Goal: Task Accomplishment & Management: Use online tool/utility

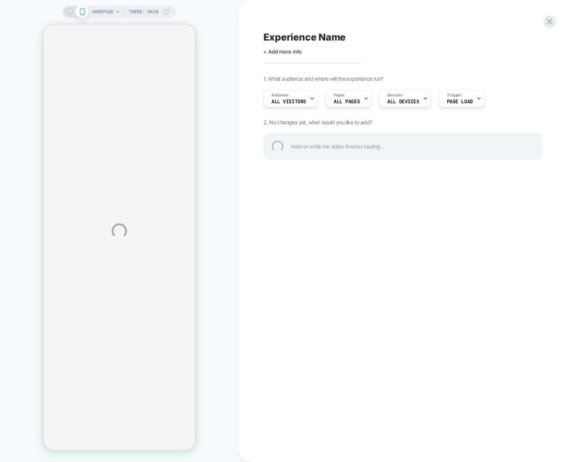
click at [280, 441] on div "HOMEPAGE Theme: MAIN Experience Name Click to edit experience details + Add mor…" at bounding box center [287, 231] width 575 height 462
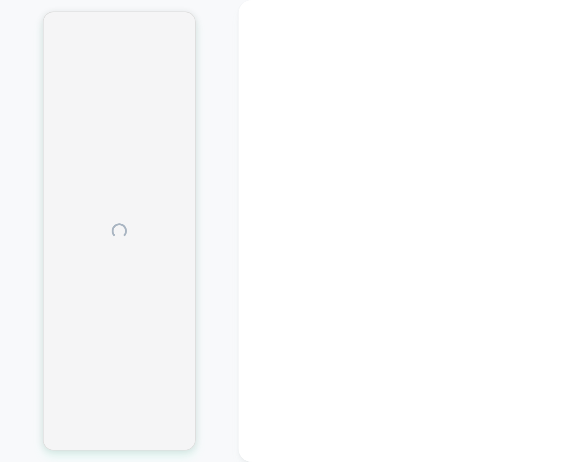
click at [328, 367] on div at bounding box center [407, 231] width 336 height 462
click at [221, 325] on div at bounding box center [119, 231] width 239 height 446
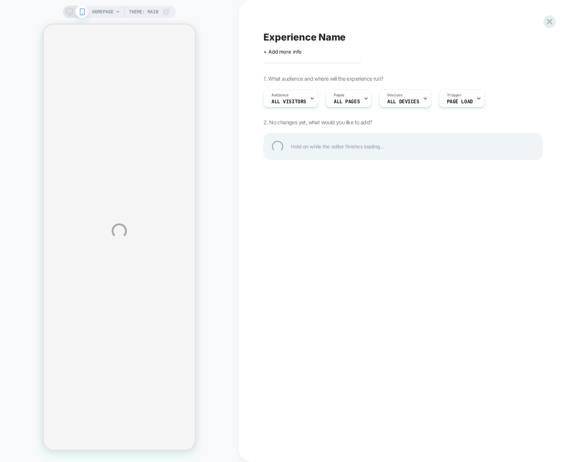
click at [232, 168] on div "HOMEPAGE Theme: MAIN Experience Name Click to edit experience details + Add mor…" at bounding box center [287, 231] width 575 height 462
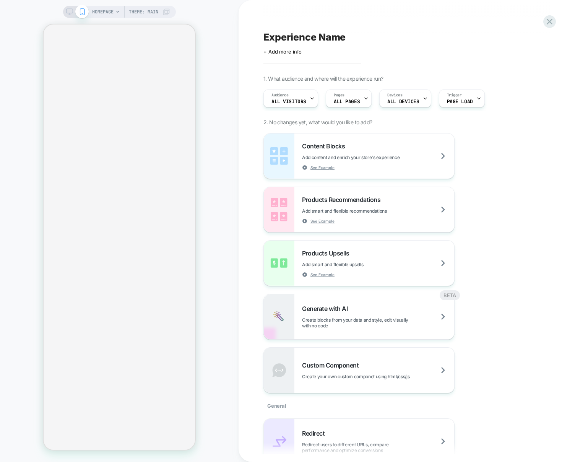
click at [215, 131] on div "HOMEPAGE Theme: MAIN" at bounding box center [119, 231] width 239 height 446
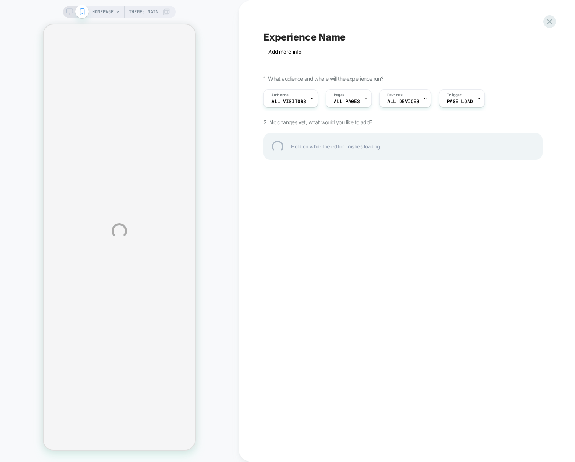
click at [248, 299] on div "HOMEPAGE Theme: MAIN Experience Name Click to edit experience details + Add mor…" at bounding box center [287, 231] width 575 height 462
click at [215, 373] on div "HOMEPAGE Theme: MAIN Experience Name Click to edit experience details + Add mor…" at bounding box center [287, 231] width 575 height 462
click at [294, 357] on div "HOMEPAGE Theme: MAIN Experience Name Click to edit experience details + Add mor…" at bounding box center [287, 231] width 575 height 462
click at [230, 376] on div "HOMEPAGE Theme: MAIN Experience Name Click to edit experience details + Add mor…" at bounding box center [287, 231] width 575 height 462
click at [228, 384] on div "HOMEPAGE Theme: MAIN Experience Name Click to edit experience details + Add mor…" at bounding box center [287, 231] width 575 height 462
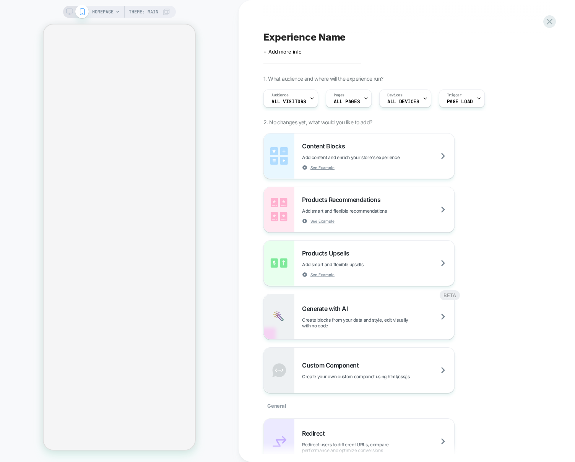
click at [228, 104] on div "HOMEPAGE Theme: MAIN" at bounding box center [119, 231] width 239 height 446
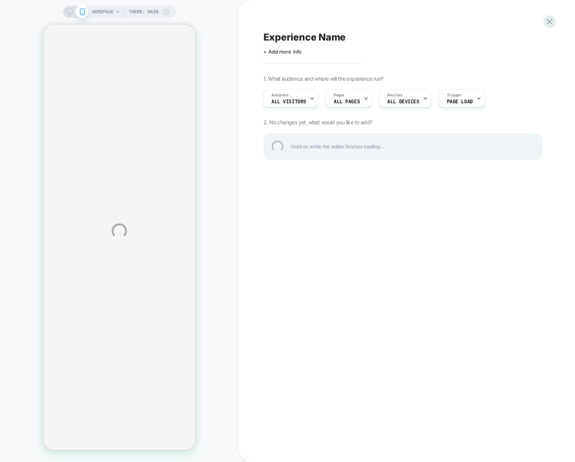
click at [230, 162] on div "HOMEPAGE Theme: MAIN Experience Name Click to edit experience details + Add mor…" at bounding box center [287, 231] width 575 height 462
click at [195, 303] on div "HOMEPAGE Theme: MAIN Experience Name Click to edit experience details + Add mor…" at bounding box center [287, 231] width 575 height 462
click at [245, 364] on div "HOMEPAGE Theme: MAIN Experience Name Click to edit experience details + Add mor…" at bounding box center [287, 231] width 575 height 462
click at [227, 343] on div "HOMEPAGE Theme: MAIN Experience Name Click to edit experience details + Add mor…" at bounding box center [287, 231] width 575 height 462
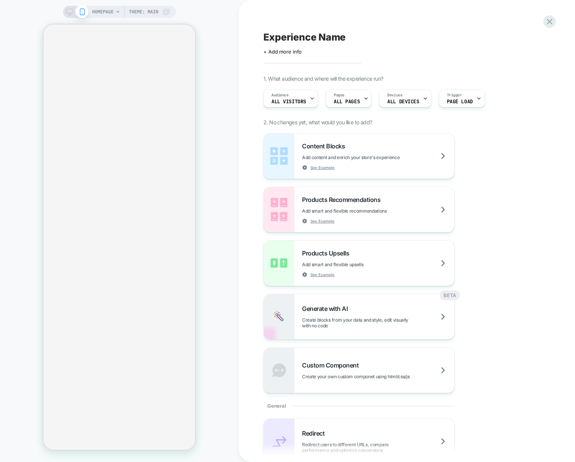
drag, startPoint x: 226, startPoint y: 155, endPoint x: 133, endPoint y: 4, distance: 177.1
click at [226, 155] on div "HOMEPAGE Theme: MAIN" at bounding box center [119, 231] width 239 height 446
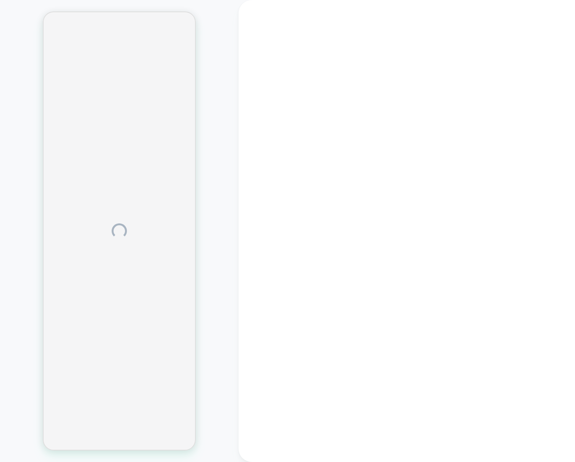
click at [204, 296] on div at bounding box center [119, 231] width 239 height 446
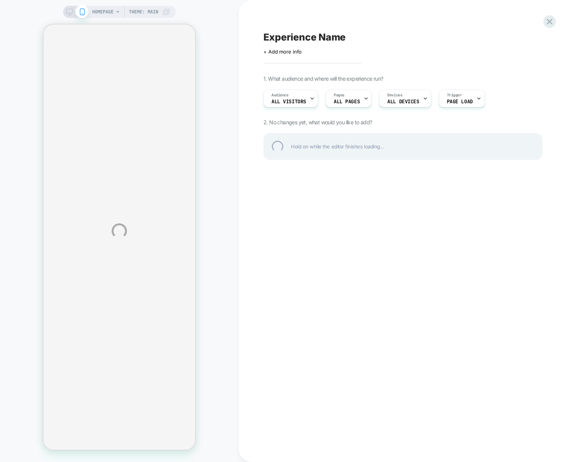
click at [231, 321] on div "HOMEPAGE Theme: MAIN Experience Name Click to edit experience details + Add mor…" at bounding box center [287, 231] width 575 height 462
click at [214, 315] on div "HOMEPAGE Theme: MAIN Experience Name Click to edit experience details + Add mor…" at bounding box center [287, 231] width 575 height 462
click at [232, 148] on div "HOMEPAGE Theme: MAIN Experience Name Click to edit experience details + Add mor…" at bounding box center [287, 231] width 575 height 462
click at [233, 408] on div "HOMEPAGE Theme: MAIN Experience Name Click to edit experience details + Add mor…" at bounding box center [287, 231] width 575 height 462
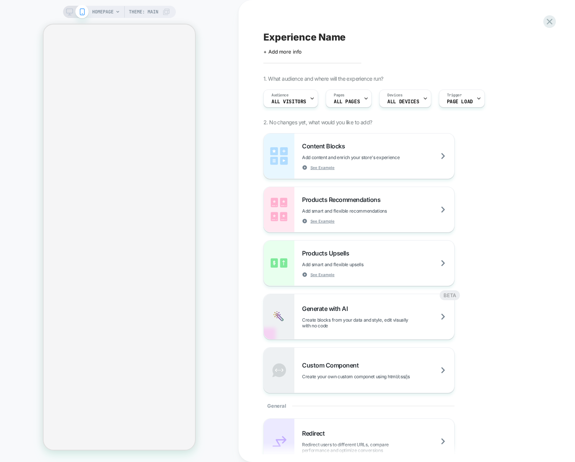
click at [204, 45] on div "HOMEPAGE Theme: MAIN" at bounding box center [119, 231] width 239 height 446
click at [220, 199] on div "HOMEPAGE Theme: MAIN" at bounding box center [119, 231] width 239 height 446
drag, startPoint x: 235, startPoint y: 156, endPoint x: 235, endPoint y: 161, distance: 5.0
click at [235, 156] on div "HOMEPAGE Theme: MAIN" at bounding box center [119, 231] width 239 height 446
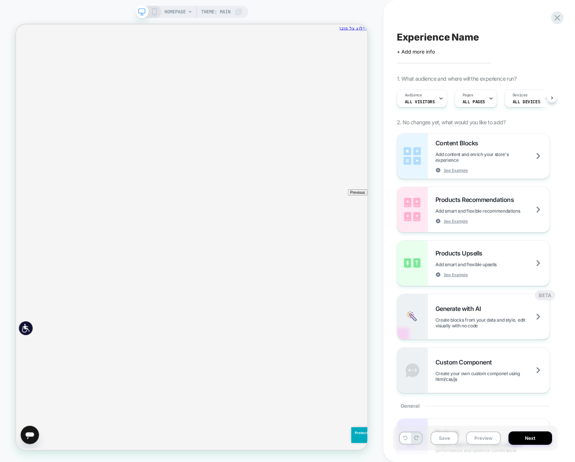
scroll to position [0, 0]
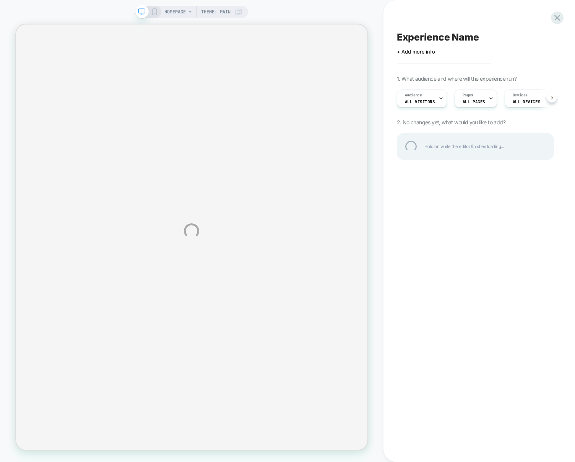
click at [373, 300] on div "HOMEPAGE Theme: MAIN Experience Name Click to edit experience details + Add mor…" at bounding box center [287, 231] width 575 height 462
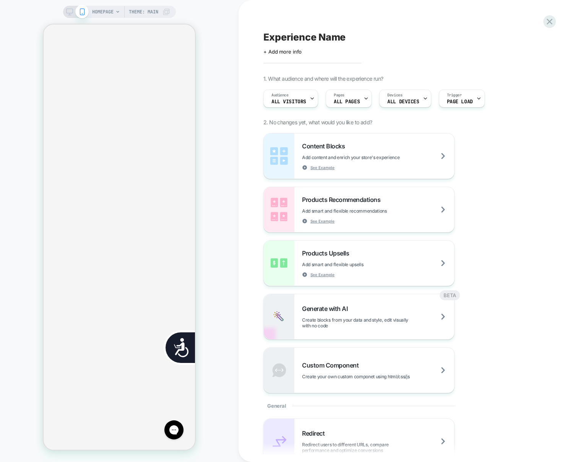
scroll to position [0, 151]
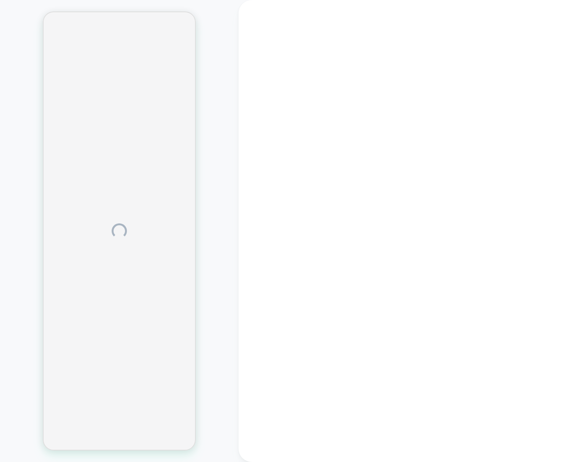
click at [206, 92] on div at bounding box center [119, 231] width 239 height 446
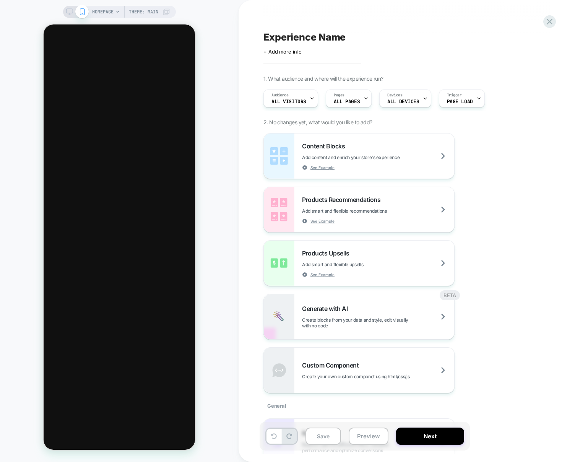
click at [237, 67] on div "HOMEPAGE Theme: MAIN" at bounding box center [119, 231] width 239 height 446
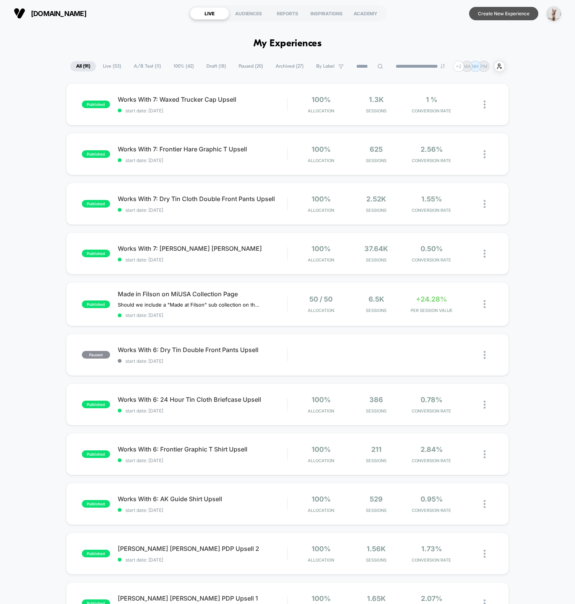
click at [492, 11] on button "Create New Experience" at bounding box center [503, 13] width 69 height 13
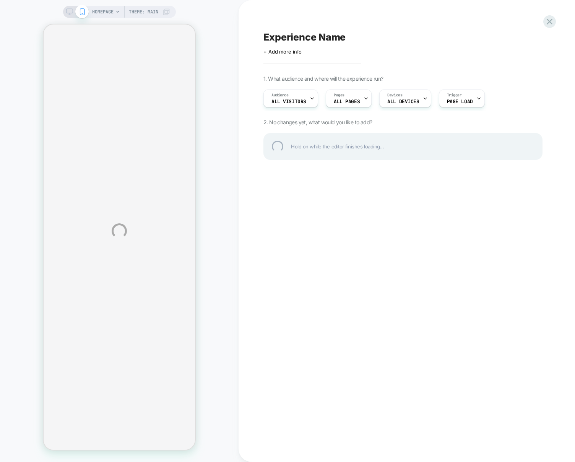
click at [234, 45] on div "HOMEPAGE Theme: MAIN Experience Name Click to edit experience details + Add mor…" at bounding box center [287, 231] width 575 height 462
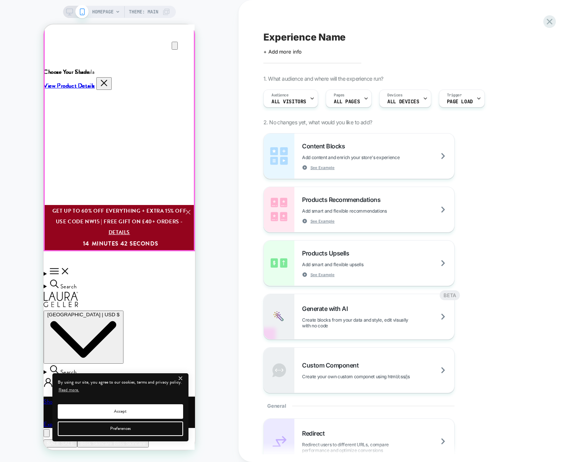
scroll to position [298, 0]
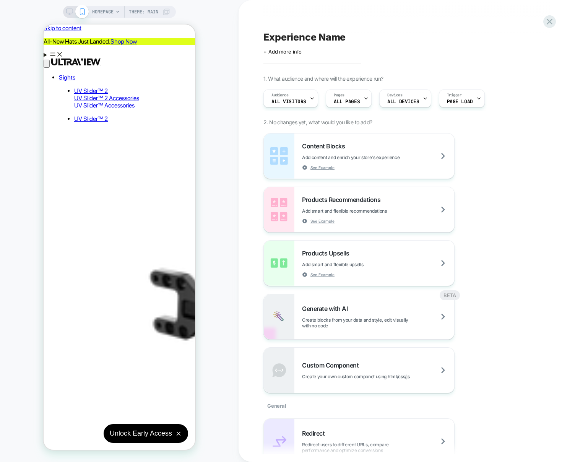
click at [105, 11] on span "HOMEPAGE" at bounding box center [102, 12] width 21 height 12
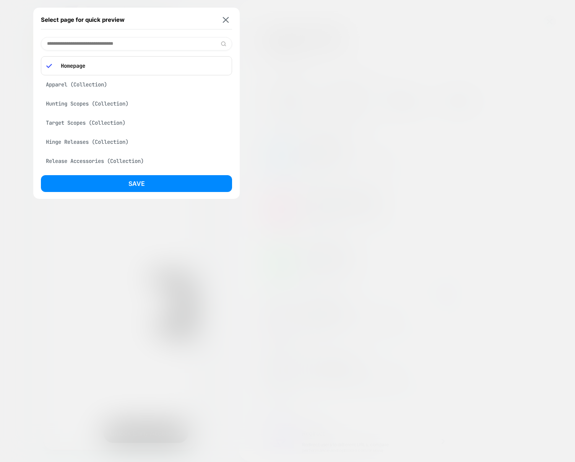
click at [74, 105] on div "Hunting Scopes (Collection)" at bounding box center [136, 103] width 191 height 15
click at [107, 173] on div "Select page for quick preview Apparel (Collection) Hunting Scopes (Collection) …" at bounding box center [136, 103] width 206 height 191
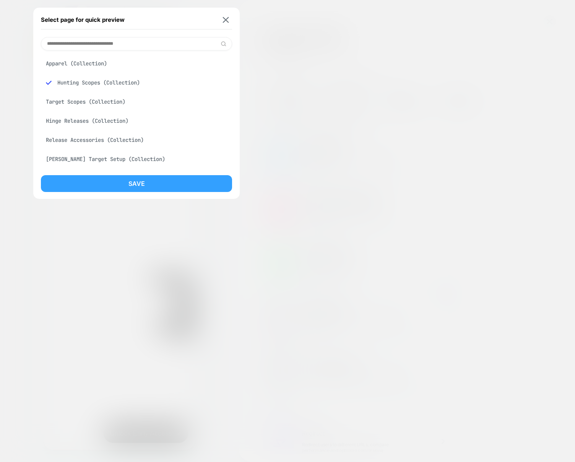
click at [106, 177] on button "Save" at bounding box center [136, 183] width 191 height 17
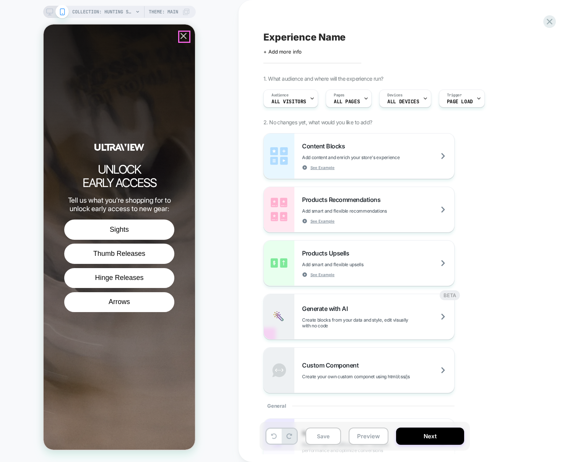
click at [185, 34] on icon "Close popup" at bounding box center [183, 36] width 6 height 6
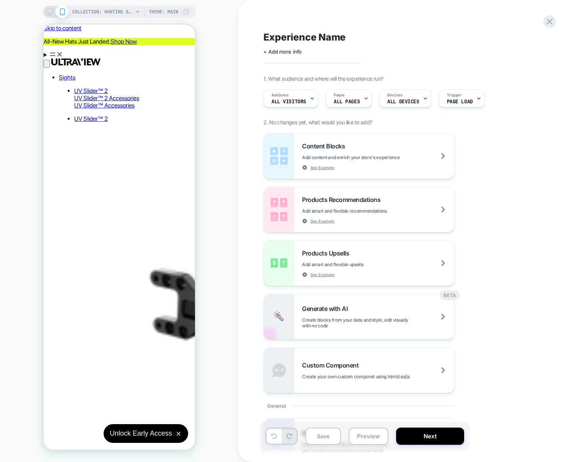
drag, startPoint x: 235, startPoint y: 143, endPoint x: 200, endPoint y: 170, distance: 44.2
click at [235, 143] on div "COLLECTION: Hunting Scopes (Category) COLLECTION: Hunting Scopes (Category) The…" at bounding box center [119, 231] width 239 height 446
click at [112, 11] on span "COLLECTION: Hunting Scopes (Category)" at bounding box center [102, 12] width 61 height 12
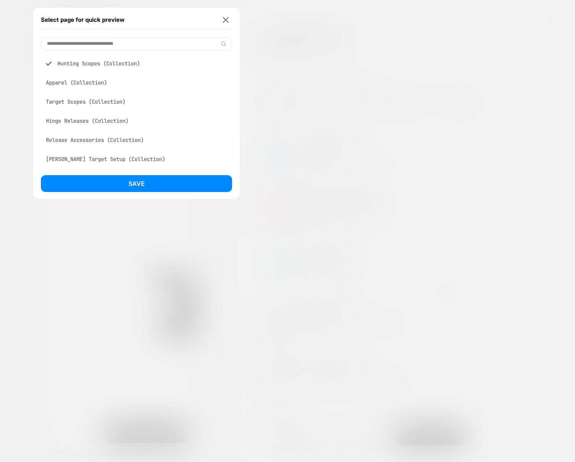
click at [117, 159] on div "[PERSON_NAME] Target Setup (Collection)" at bounding box center [136, 159] width 191 height 15
click at [118, 185] on button "Save" at bounding box center [136, 183] width 191 height 17
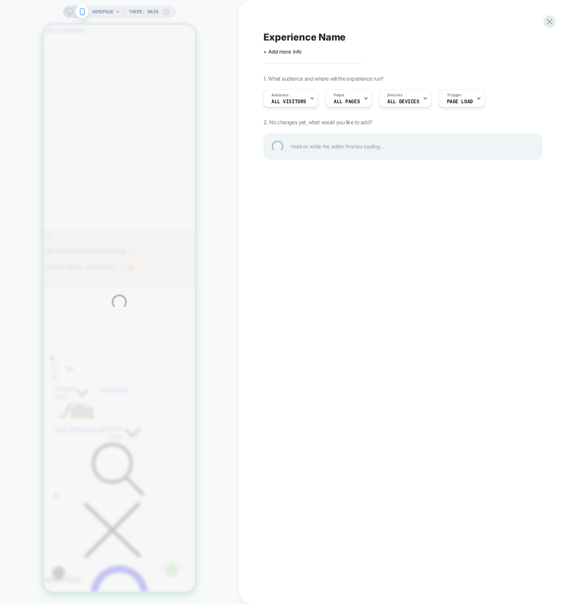
scroll to position [0, -112]
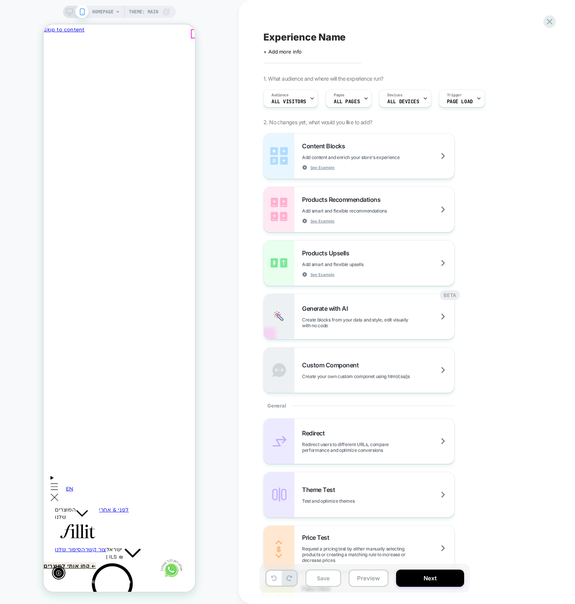
click at [55, 73] on icon "Close" at bounding box center [51, 77] width 8 height 8
click at [211, 266] on div "HOMEPAGE Theme: MAIN" at bounding box center [119, 302] width 239 height 589
click at [554, 24] on div at bounding box center [550, 22] width 16 height 16
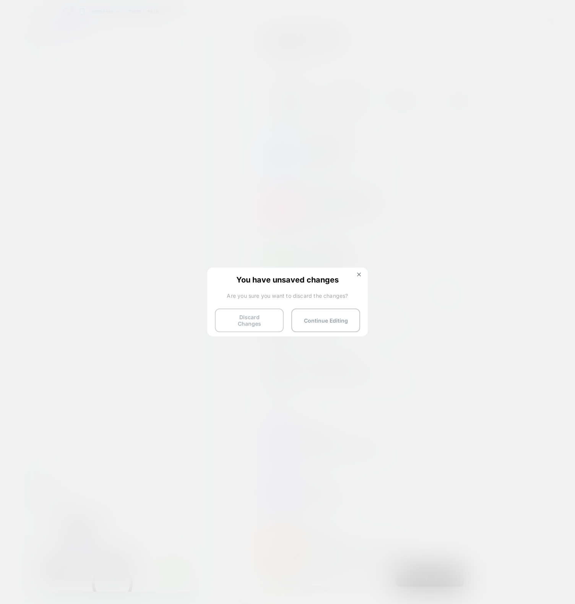
click at [262, 317] on button "Discard Changes" at bounding box center [249, 320] width 69 height 24
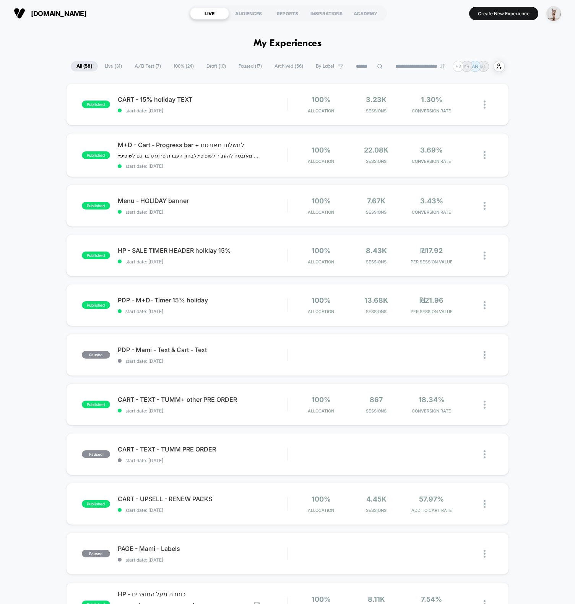
click at [33, 161] on div "published CART - 15% holiday TEXT start date: 9/22/2025 100% Allocation 3.23k S…" at bounding box center [287, 399] width 575 height 633
click at [92, 26] on div "theabrand.com LIVE AUDIENCES REPORTS INSPIRATIONS ACADEMY Create New Experience" at bounding box center [287, 13] width 575 height 27
click at [50, 13] on span "theabrand.com" at bounding box center [58, 14] width 55 height 8
